Goal: Navigation & Orientation: Find specific page/section

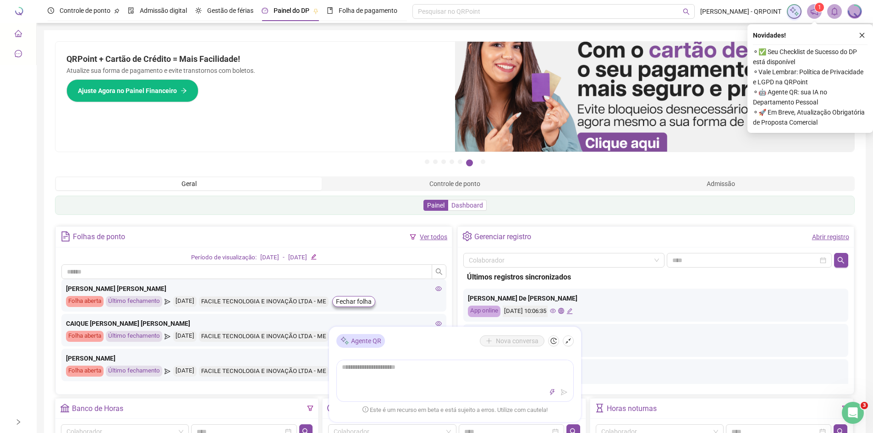
click at [470, 203] on span "Dashboard" at bounding box center [467, 205] width 32 height 7
click at [463, 206] on span "Dashboard" at bounding box center [467, 205] width 32 height 7
